Goal: Information Seeking & Learning: Learn about a topic

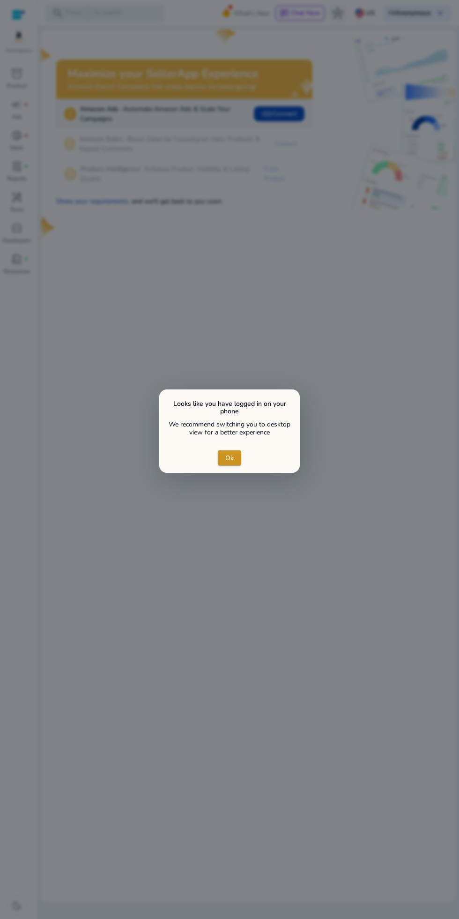
click at [230, 462] on span "Ok" at bounding box center [229, 458] width 8 height 10
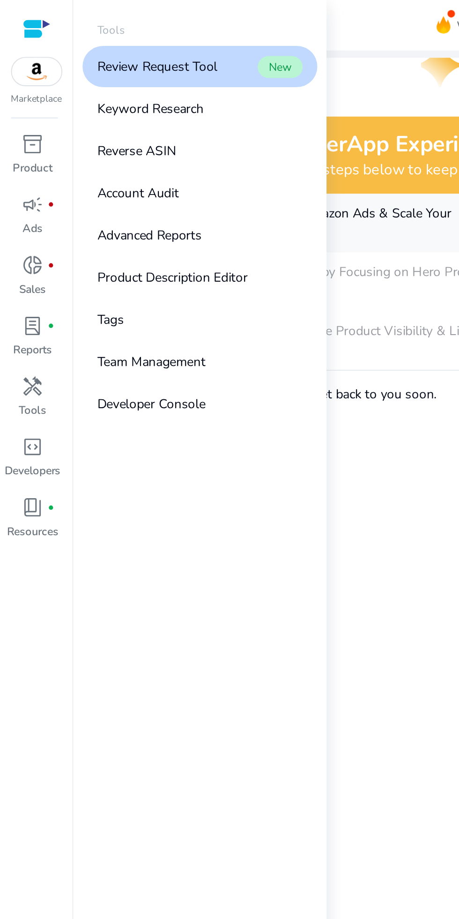
click at [64, 65] on link "Keyword Research" at bounding box center [102, 55] width 120 height 21
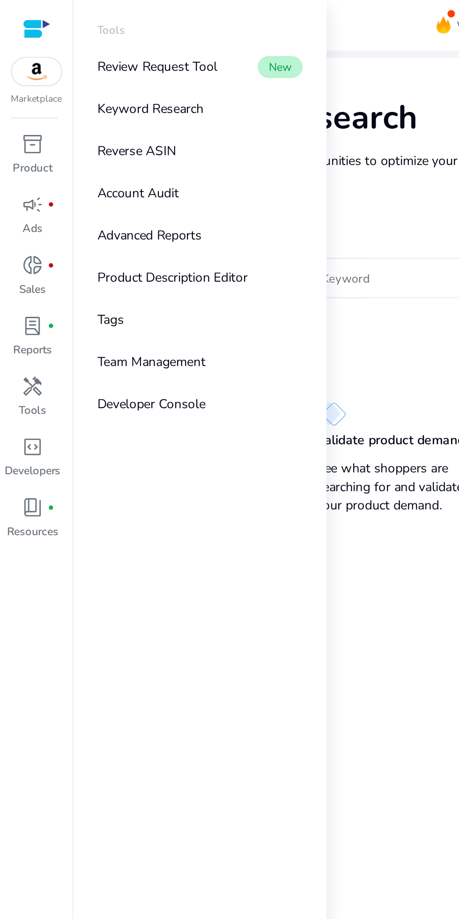
click at [80, 76] on p "Reverse ASIN" at bounding box center [70, 77] width 40 height 10
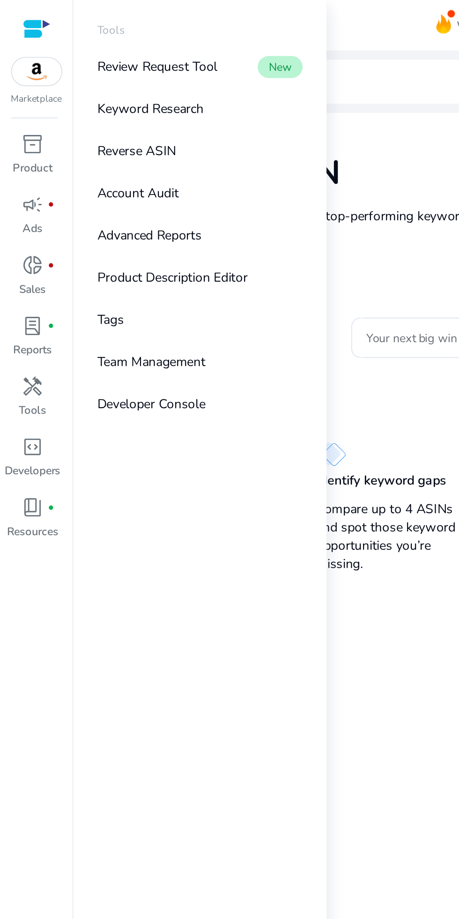
click at [206, 298] on mat-card "Reverse ASIN Enter up to 4 ASINs and find their top-performing keywords. Learn …" at bounding box center [248, 472] width 414 height 828
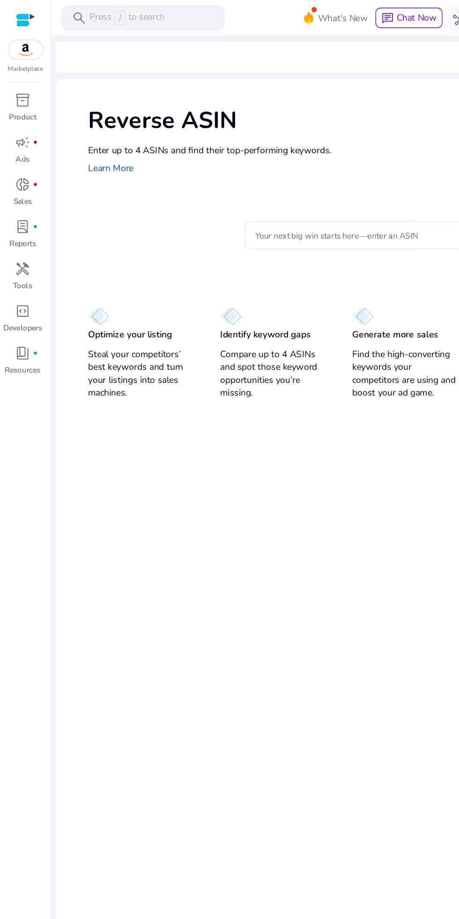
click at [262, 173] on input "Your next big win starts here—enter an ASIN" at bounding box center [260, 172] width 146 height 10
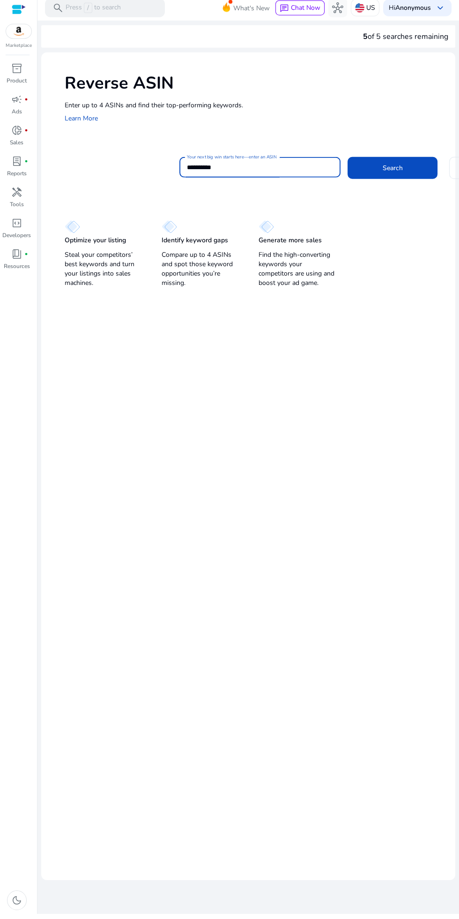
scroll to position [0, 0]
type input "**********"
click at [404, 182] on span at bounding box center [393, 173] width 90 height 22
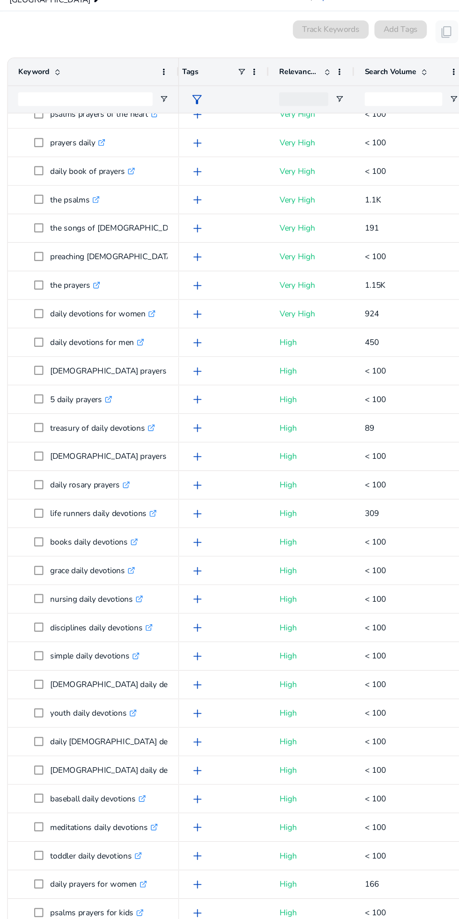
scroll to position [119, 0]
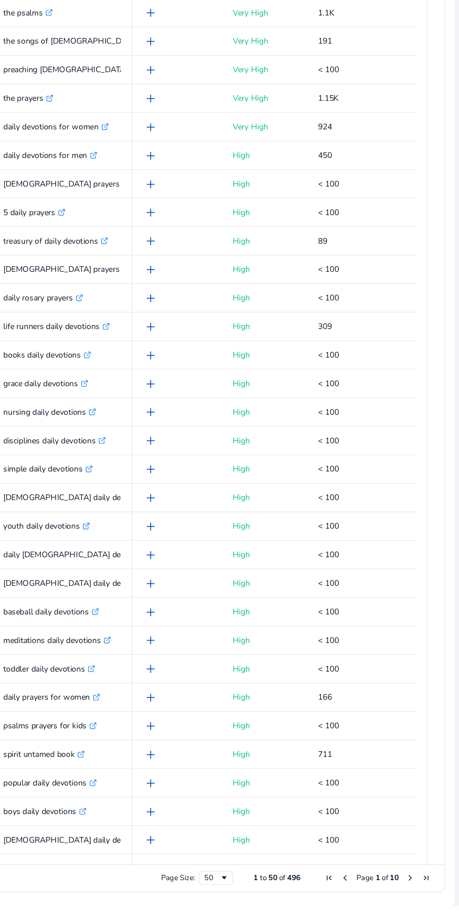
click at [415, 892] on span "Next Page" at bounding box center [418, 895] width 7 height 7
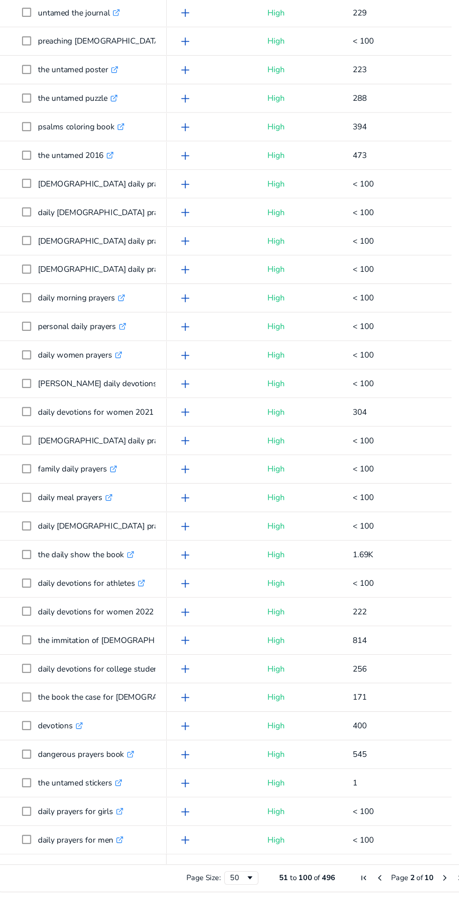
click at [362, 895] on span "Previous Page" at bounding box center [365, 895] width 7 height 7
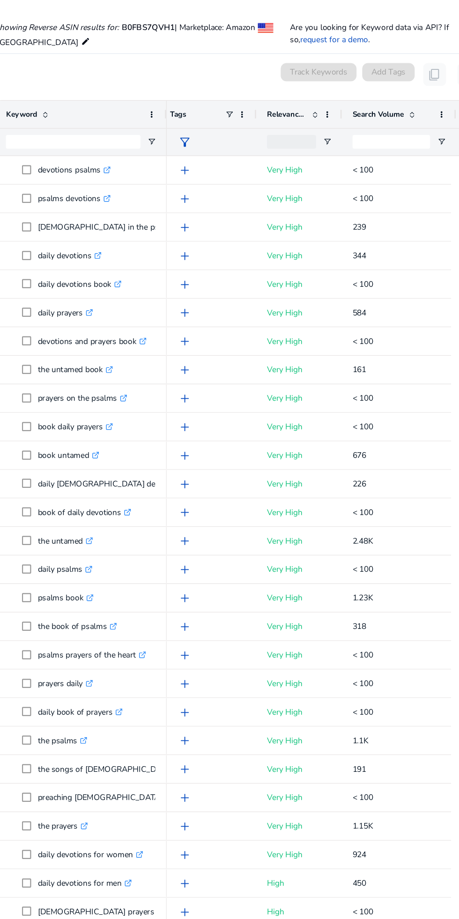
scroll to position [20, 0]
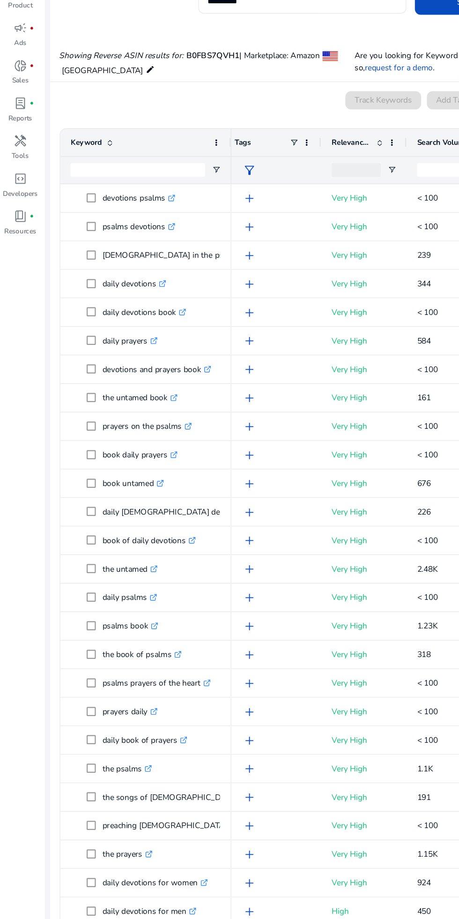
click at [19, 192] on span "handyman" at bounding box center [16, 197] width 11 height 11
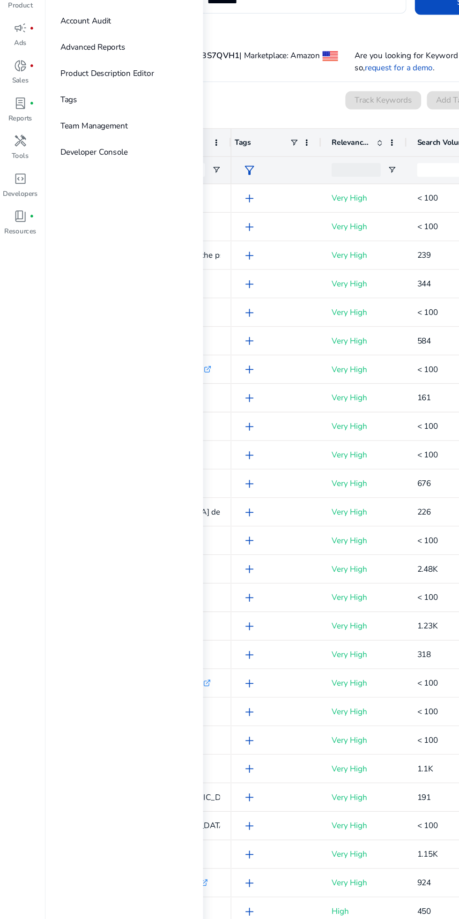
click at [17, 190] on div "handyman" at bounding box center [17, 197] width 26 height 15
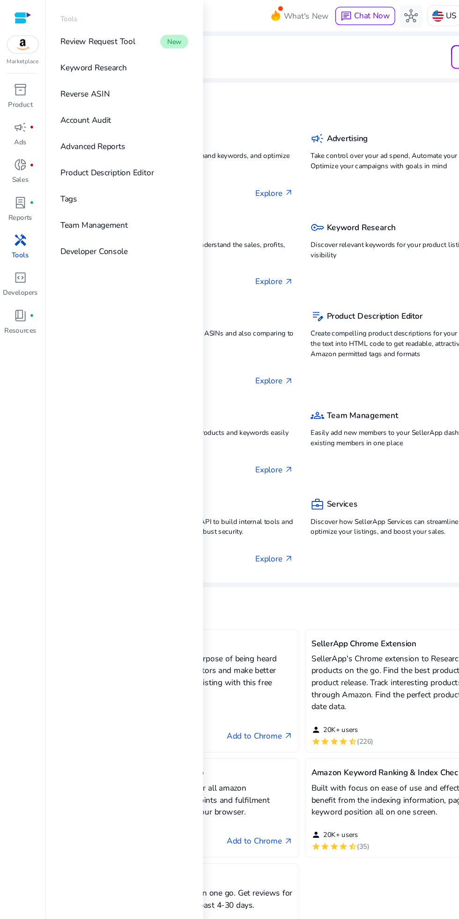
click at [69, 55] on p "Keyword Research" at bounding box center [77, 56] width 54 height 10
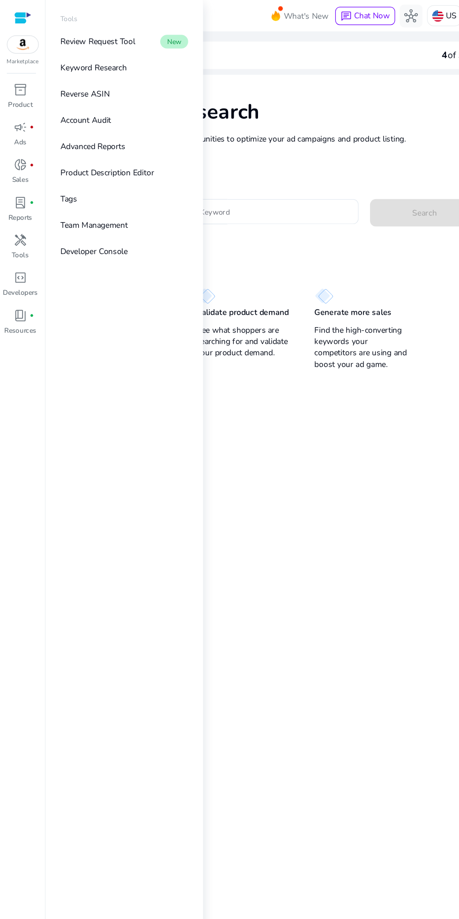
click at [283, 360] on mat-card "Keyword Research Research and find keyword opportunities to optimize your [PERS…" at bounding box center [248, 475] width 414 height 828
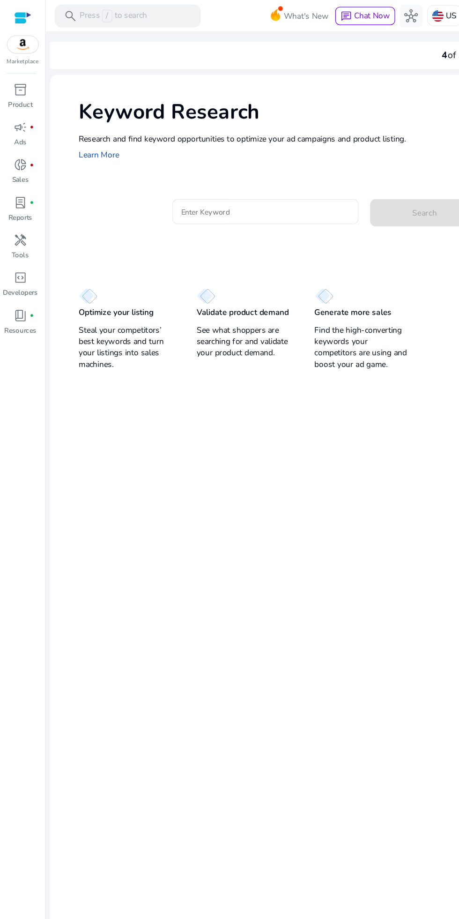
click at [240, 174] on input "Enter Keyword" at bounding box center [218, 174] width 138 height 10
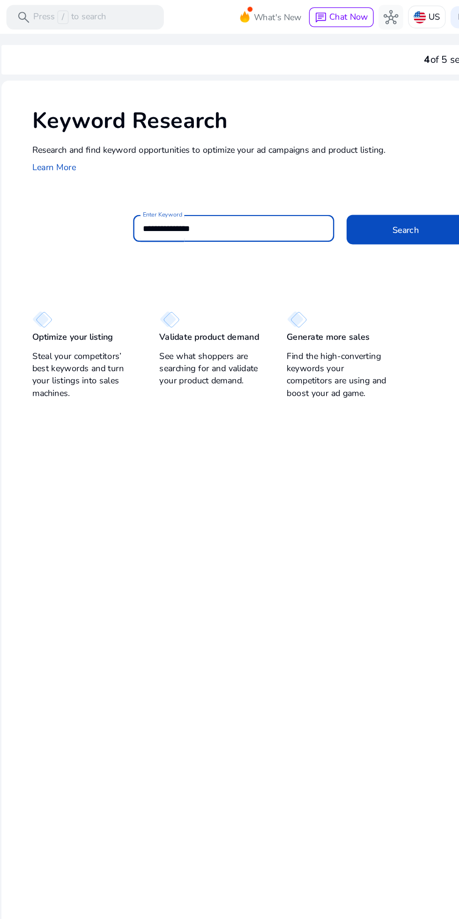
type input "**********"
click at [304, 164] on button "Search" at bounding box center [349, 175] width 90 height 22
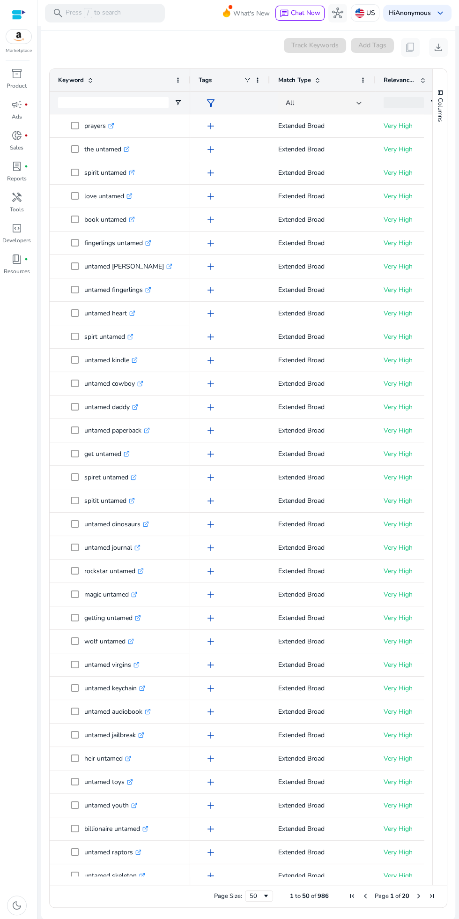
scroll to position [10, 0]
